Goal: Check status: Check status

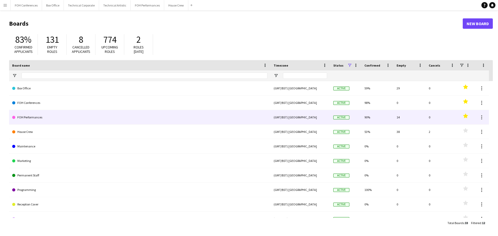
click at [37, 119] on link "FOH Performances" at bounding box center [139, 117] width 255 height 15
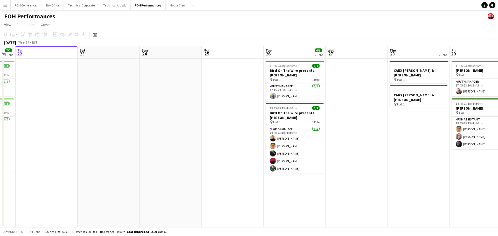
scroll to position [0, 179]
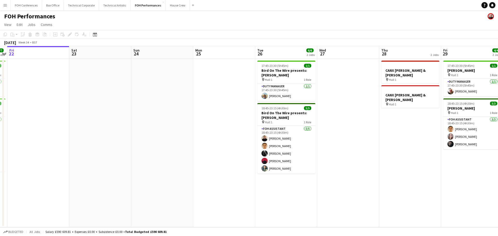
drag, startPoint x: 279, startPoint y: 140, endPoint x: 162, endPoint y: 132, distance: 117.1
click at [162, 132] on app-calendar-viewport "Tue 19 Wed 20 Thu 21 7/7 2 Jobs Fri 22 Sat 23 Sun 24 Mon 25 Tue 26 6/6 2 Jobs W…" at bounding box center [249, 136] width 498 height 181
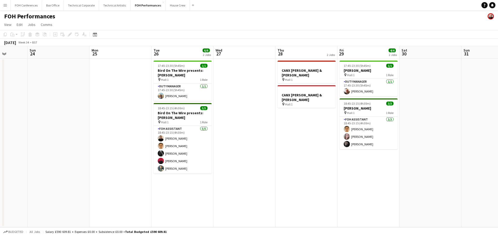
drag, startPoint x: 258, startPoint y: 135, endPoint x: 215, endPoint y: 136, distance: 43.1
click at [215, 136] on app-calendar-viewport "Thu 21 7/7 2 Jobs Fri 22 Sat 23 Sun 24 Mon 25 Tue 26 6/6 2 Jobs Wed 27 Thu 28 2…" at bounding box center [249, 136] width 498 height 181
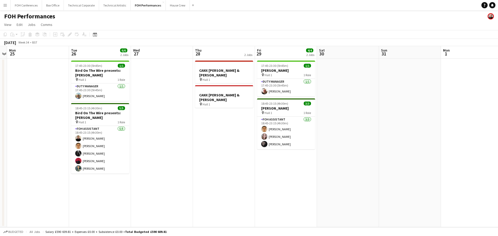
drag, startPoint x: 210, startPoint y: 140, endPoint x: 193, endPoint y: 135, distance: 18.3
click at [171, 134] on app-calendar-viewport "Fri 22 Sat 23 Sun 24 Mon 25 Tue 26 6/6 2 Jobs Wed 27 Thu 28 2 Jobs Fri 29 4/4 2…" at bounding box center [249, 136] width 498 height 181
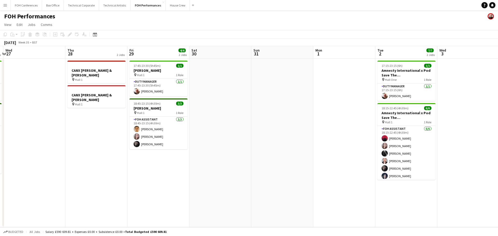
scroll to position [0, 165]
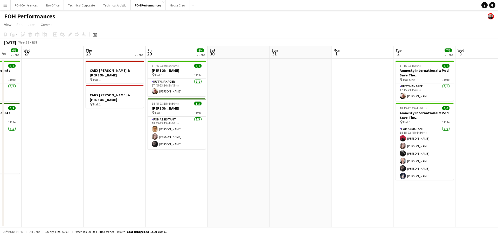
drag, startPoint x: 255, startPoint y: 145, endPoint x: 144, endPoint y: 130, distance: 112.6
click at [144, 130] on app-calendar-viewport "Sun 24 Mon 25 Tue 26 6/6 2 Jobs Wed 27 Thu 28 2 Jobs Fri 29 4/4 2 Jobs Sat 30 S…" at bounding box center [249, 136] width 498 height 181
